Goal: Task Accomplishment & Management: Use online tool/utility

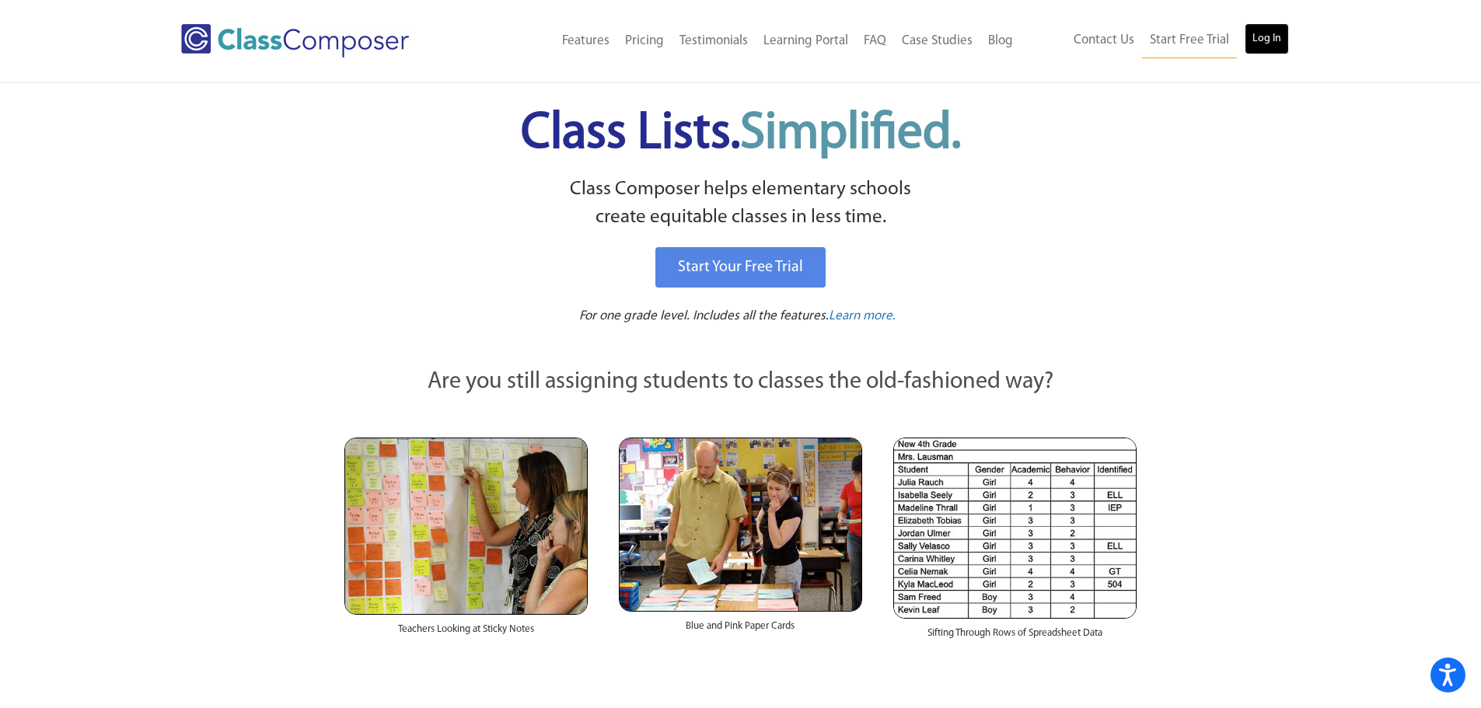
click at [1279, 34] on link "Log In" at bounding box center [1266, 38] width 44 height 31
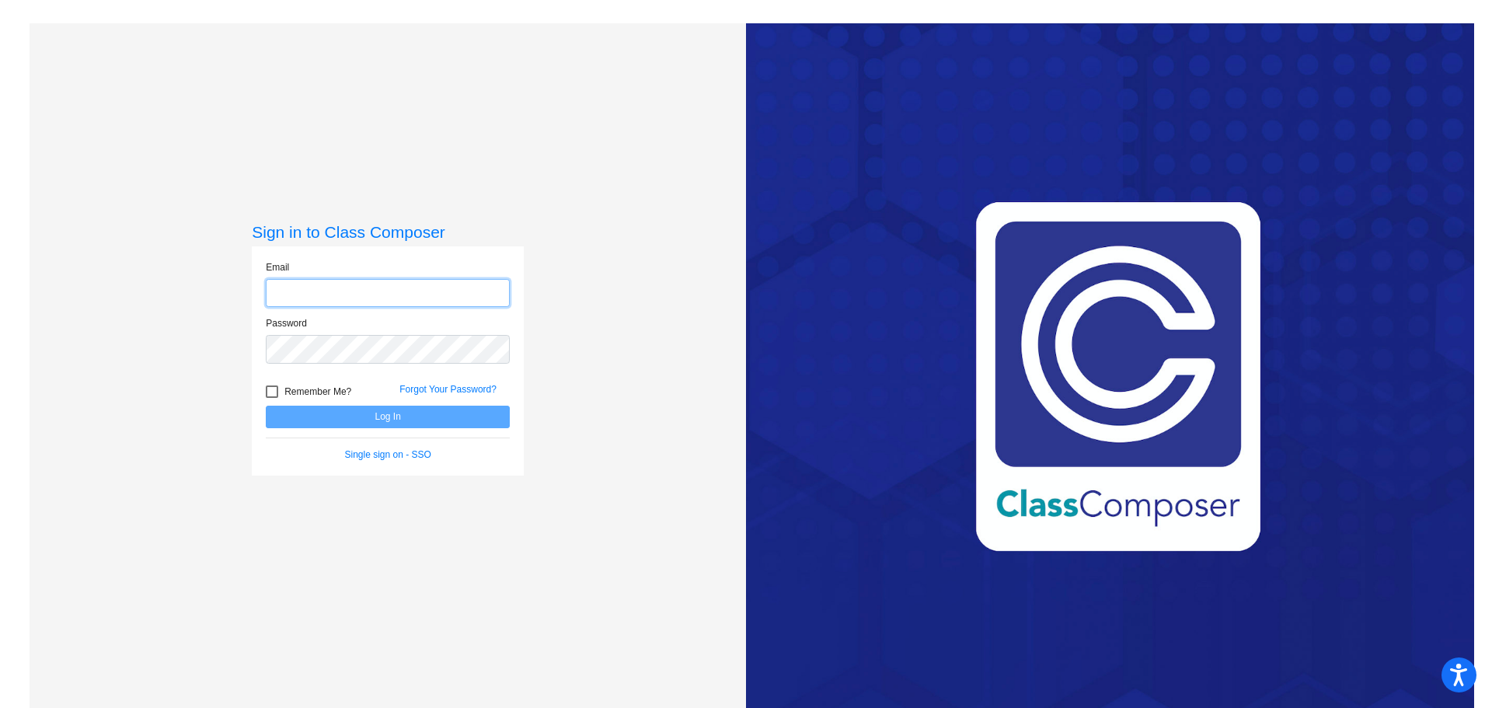
click at [450, 289] on input "email" at bounding box center [388, 293] width 244 height 29
click at [464, 290] on input "email" at bounding box center [388, 293] width 244 height 29
type input "[EMAIL_ADDRESS][DOMAIN_NAME]"
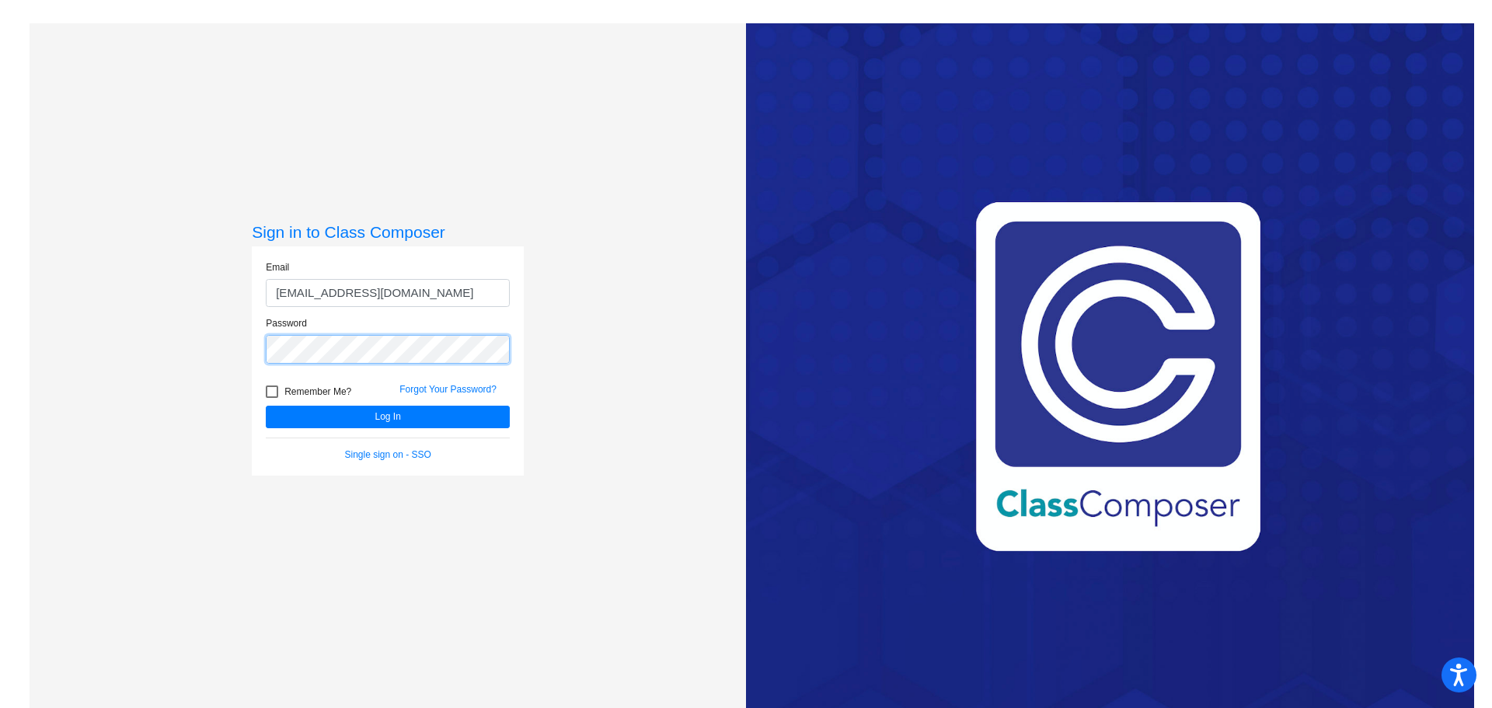
click at [266, 406] on button "Log In" at bounding box center [388, 417] width 244 height 23
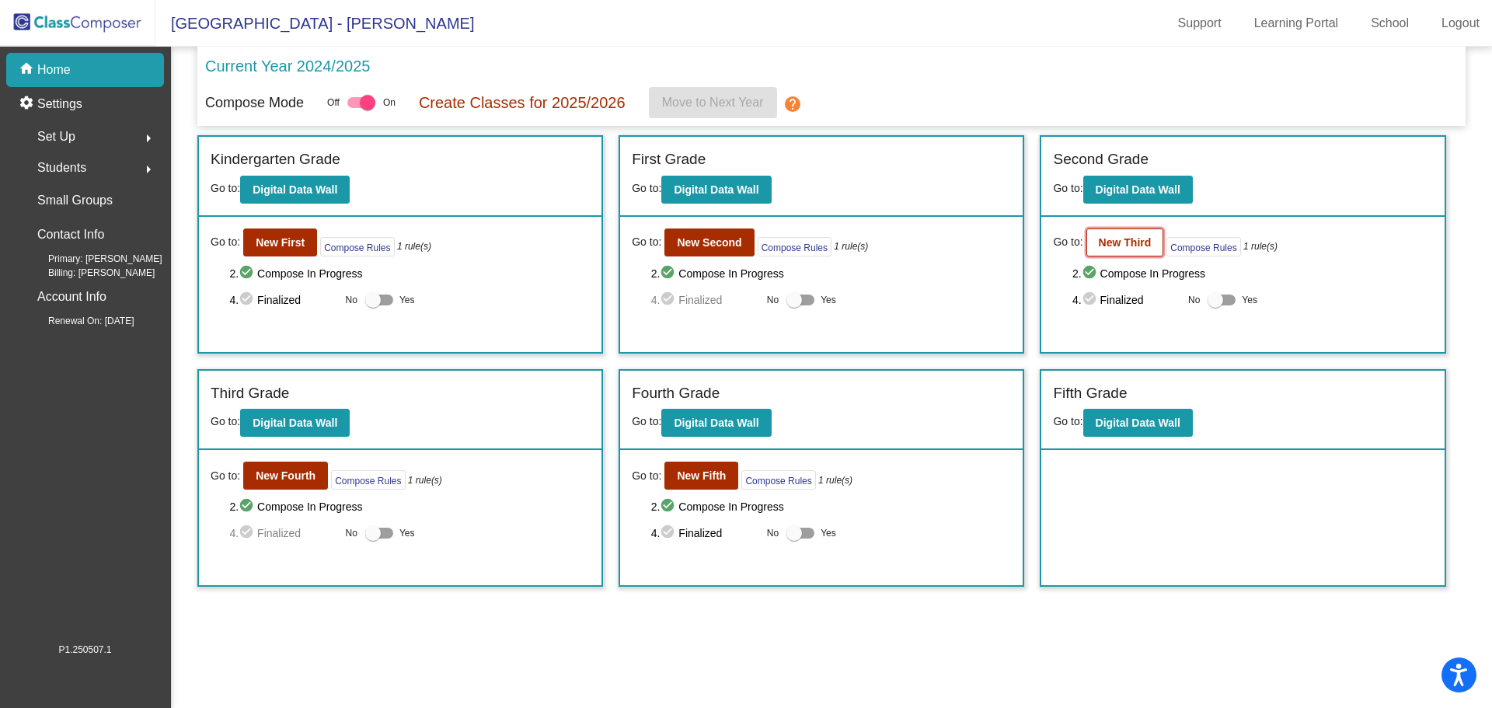
click at [1132, 254] on button "New Third" at bounding box center [1126, 243] width 78 height 28
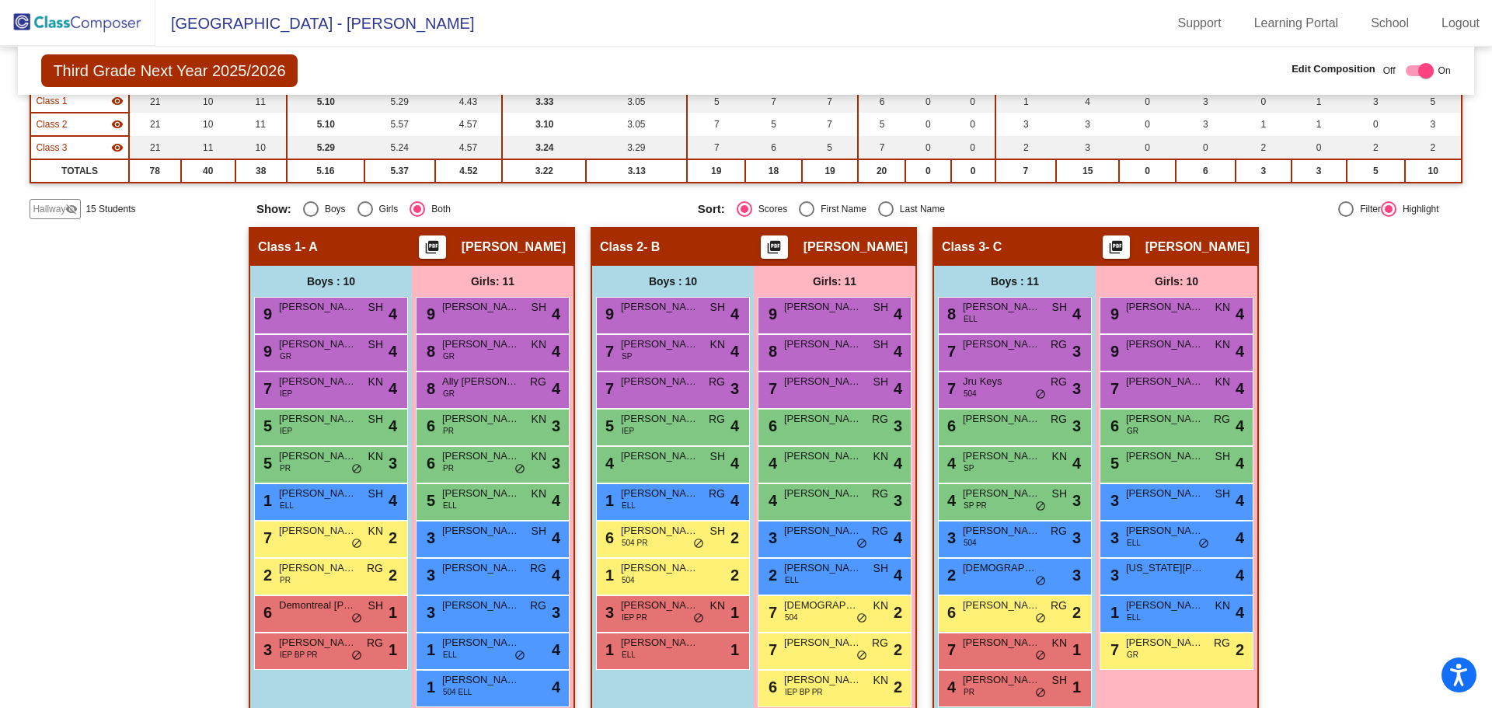
scroll to position [208, 0]
